Goal: Ask a question

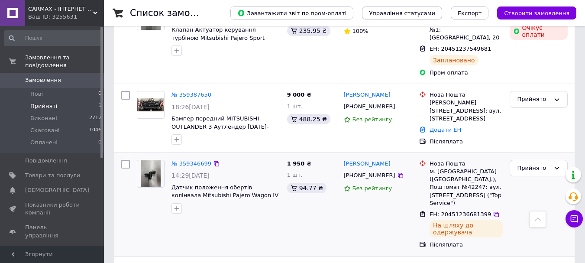
scroll to position [217, 0]
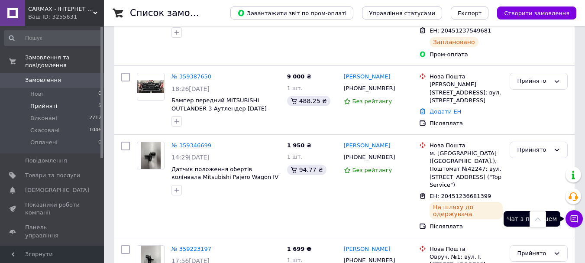
click at [579, 220] on button "Чат з покупцем" at bounding box center [574, 218] width 17 height 17
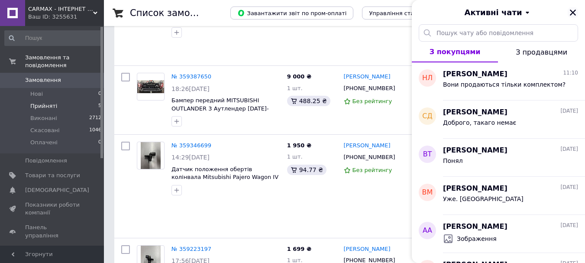
click at [573, 10] on icon "Закрити" at bounding box center [573, 13] width 8 height 8
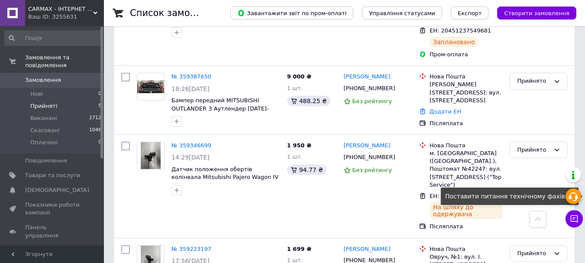
click at [577, 196] on use at bounding box center [574, 196] width 10 height 9
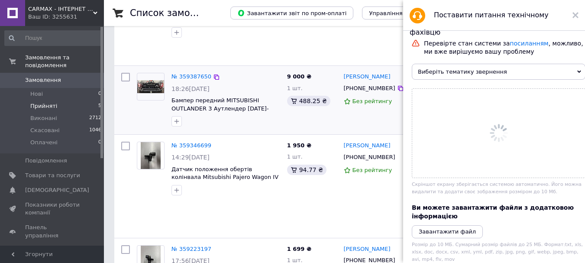
click at [504, 64] on body "CARMAX - ІНТЕРНЕТ МАГАЗИН АВТОЗАПЧАСТИН Ваш ID: 3255631 Сайт CARMAX - ІНТЕРНЕТ …" at bounding box center [292, 111] width 585 height 656
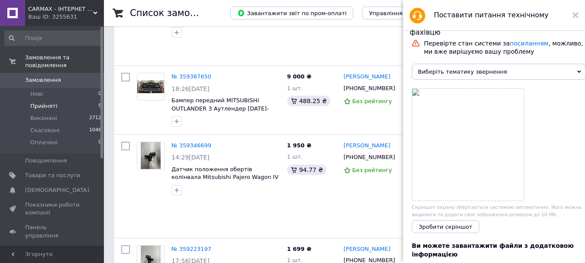
click at [539, 69] on span "Виберіть тематику звернення" at bounding box center [499, 72] width 174 height 16
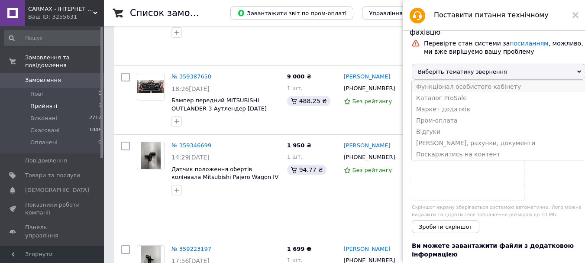
click at [438, 90] on li "Функціонал особистого кабінету" at bounding box center [499, 86] width 174 height 11
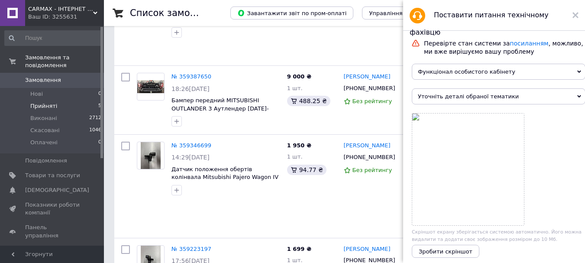
click at [444, 72] on span "Функціонал особистого кабінету" at bounding box center [499, 72] width 174 height 16
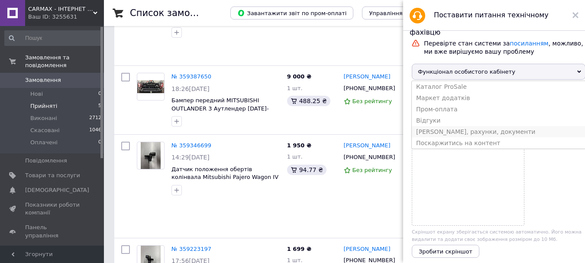
click at [438, 137] on li "[PERSON_NAME], рахунки, документи" at bounding box center [499, 131] width 174 height 11
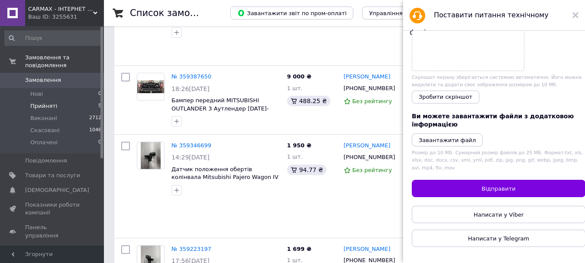
scroll to position [13, 0]
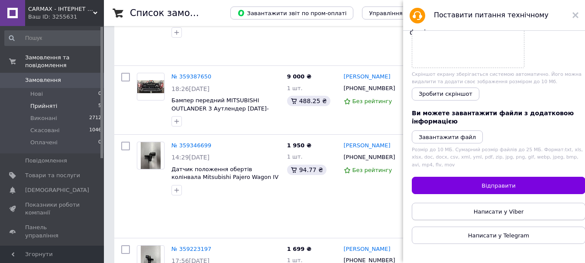
click at [485, 208] on span "Написати у Viber" at bounding box center [499, 211] width 50 height 6
click at [44, 102] on span "Прийняті" at bounding box center [43, 106] width 27 height 8
click at [577, 14] on use at bounding box center [576, 15] width 6 height 6
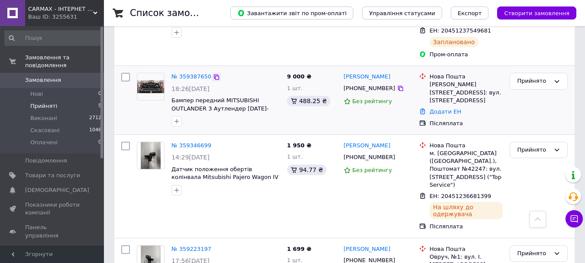
click at [213, 74] on icon at bounding box center [216, 77] width 7 height 7
drag, startPoint x: 42, startPoint y: 16, endPoint x: 70, endPoint y: 15, distance: 27.7
click at [71, 15] on div "Ваш ID: 3255631" at bounding box center [66, 17] width 76 height 8
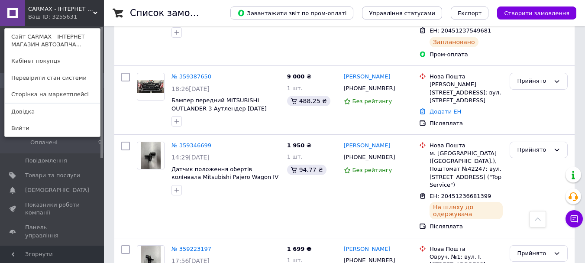
click at [70, 15] on div "CARMAX - ІНТЕРНЕТ МАГАЗИН АВТОЗАПЧАСТИН Ваш ID: 3255631 Сайт CARMAX - ІНТЕРНЕТ …" at bounding box center [52, 13] width 104 height 26
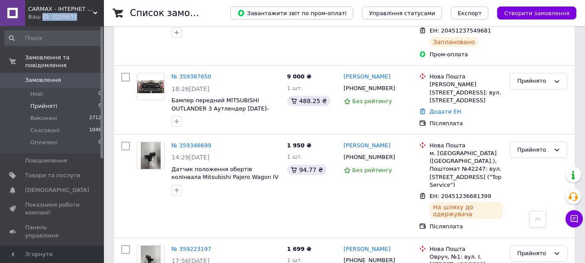
drag, startPoint x: 72, startPoint y: 15, endPoint x: 40, endPoint y: 21, distance: 33.1
click at [40, 21] on div "CARMAX - ІНТЕРНЕТ МАГАЗИН АВТОЗАПЧАСТИН Ваш ID: 3255631" at bounding box center [64, 13] width 79 height 26
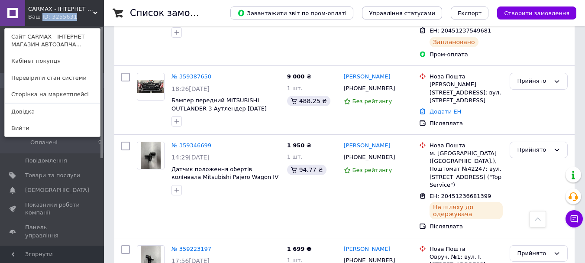
copy div "ID: 3255631"
